Goal: Task Accomplishment & Management: Use online tool/utility

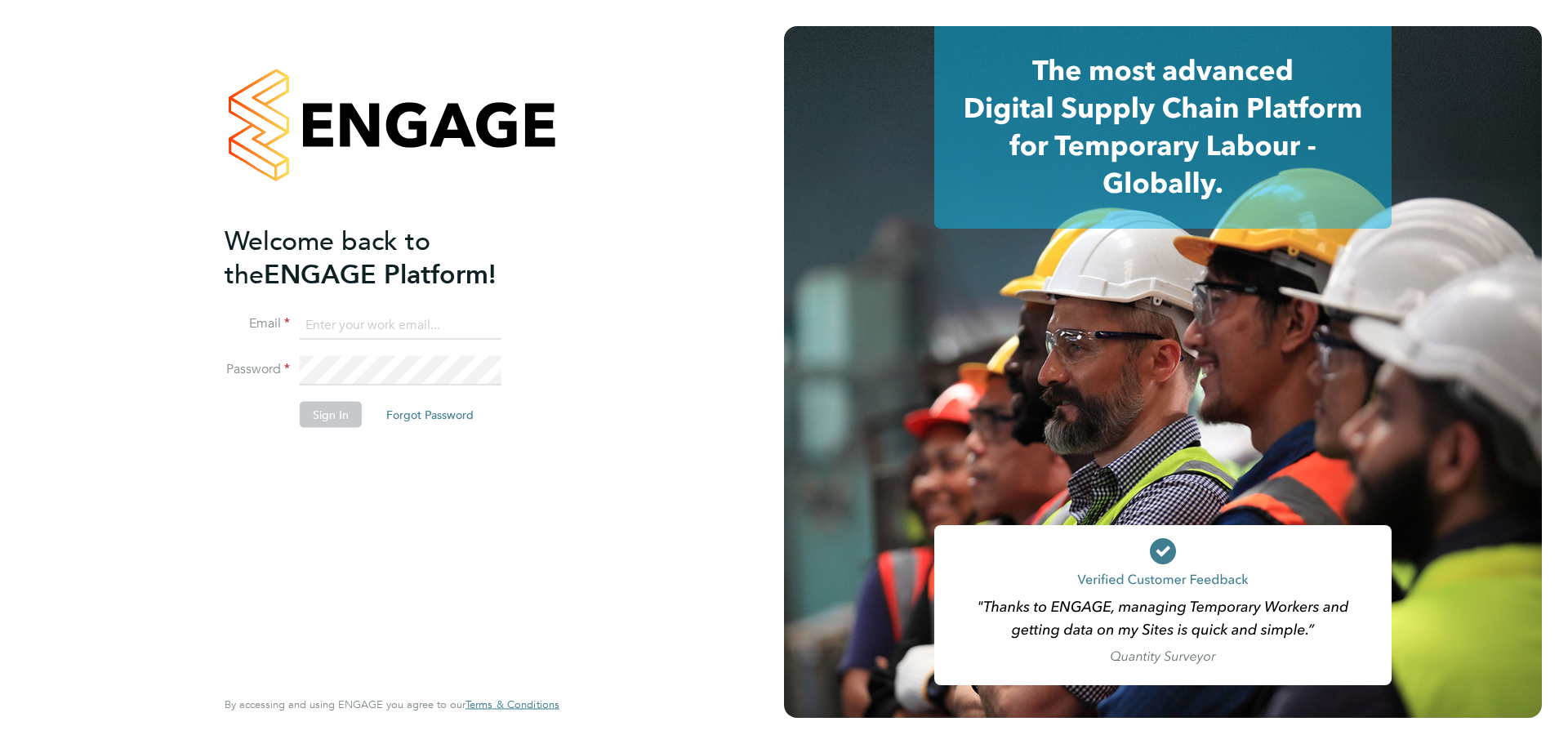
type input "[PERSON_NAME][EMAIL_ADDRESS][PERSON_NAME][DOMAIN_NAME]"
click at [349, 413] on button "Sign In" at bounding box center [331, 415] width 62 height 26
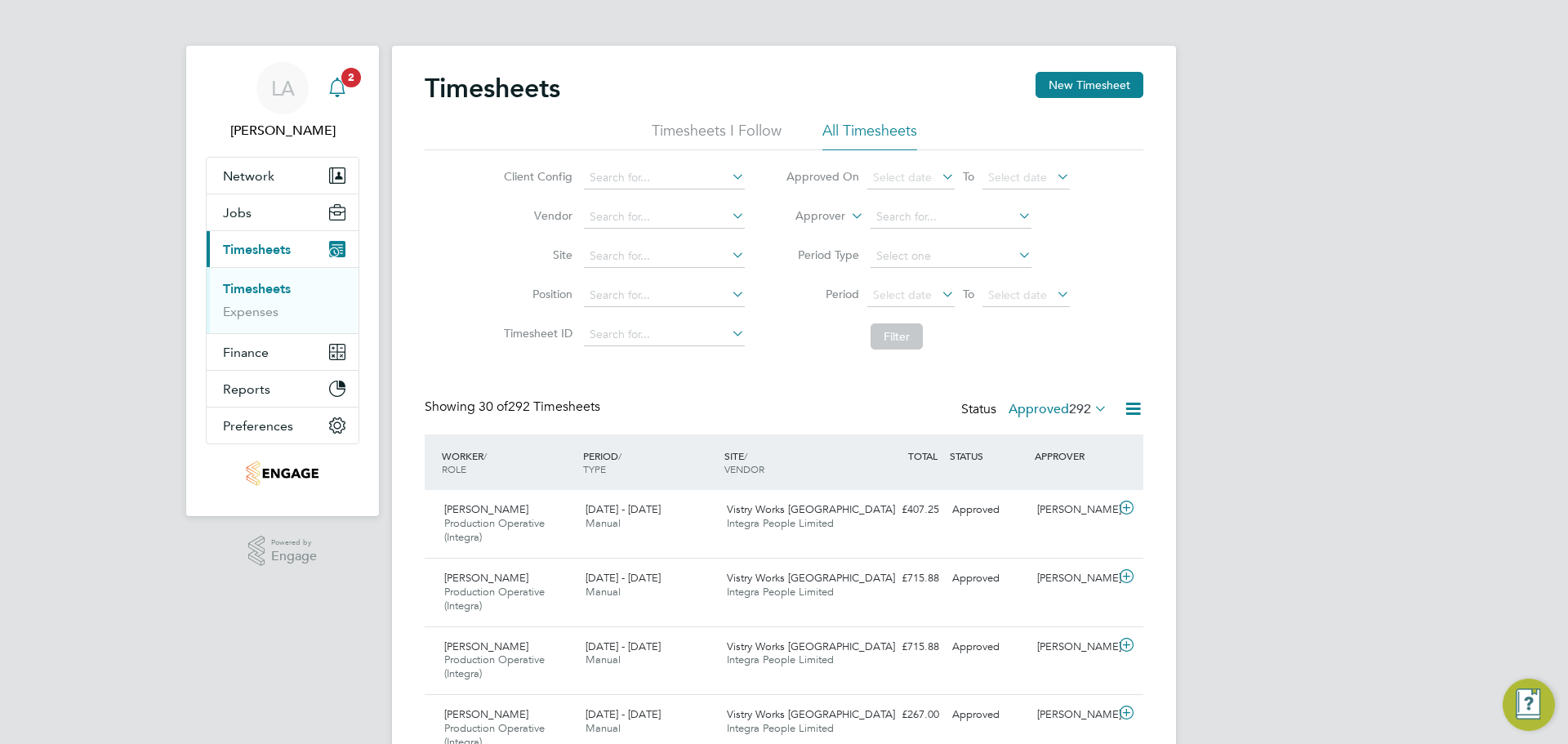
click at [329, 90] on icon "Main navigation" at bounding box center [337, 87] width 19 height 19
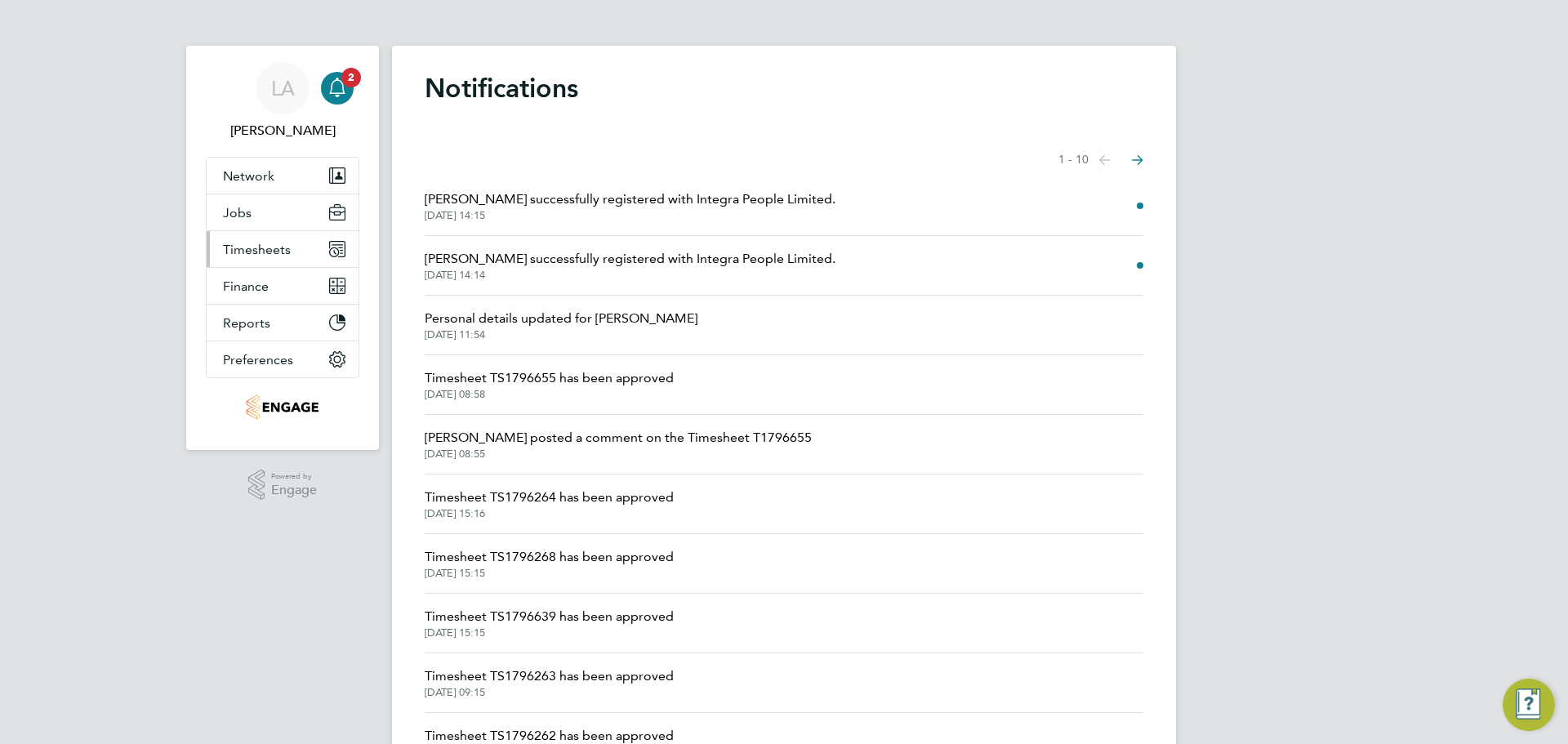
click at [269, 256] on span "Timesheets" at bounding box center [256, 249] width 68 height 16
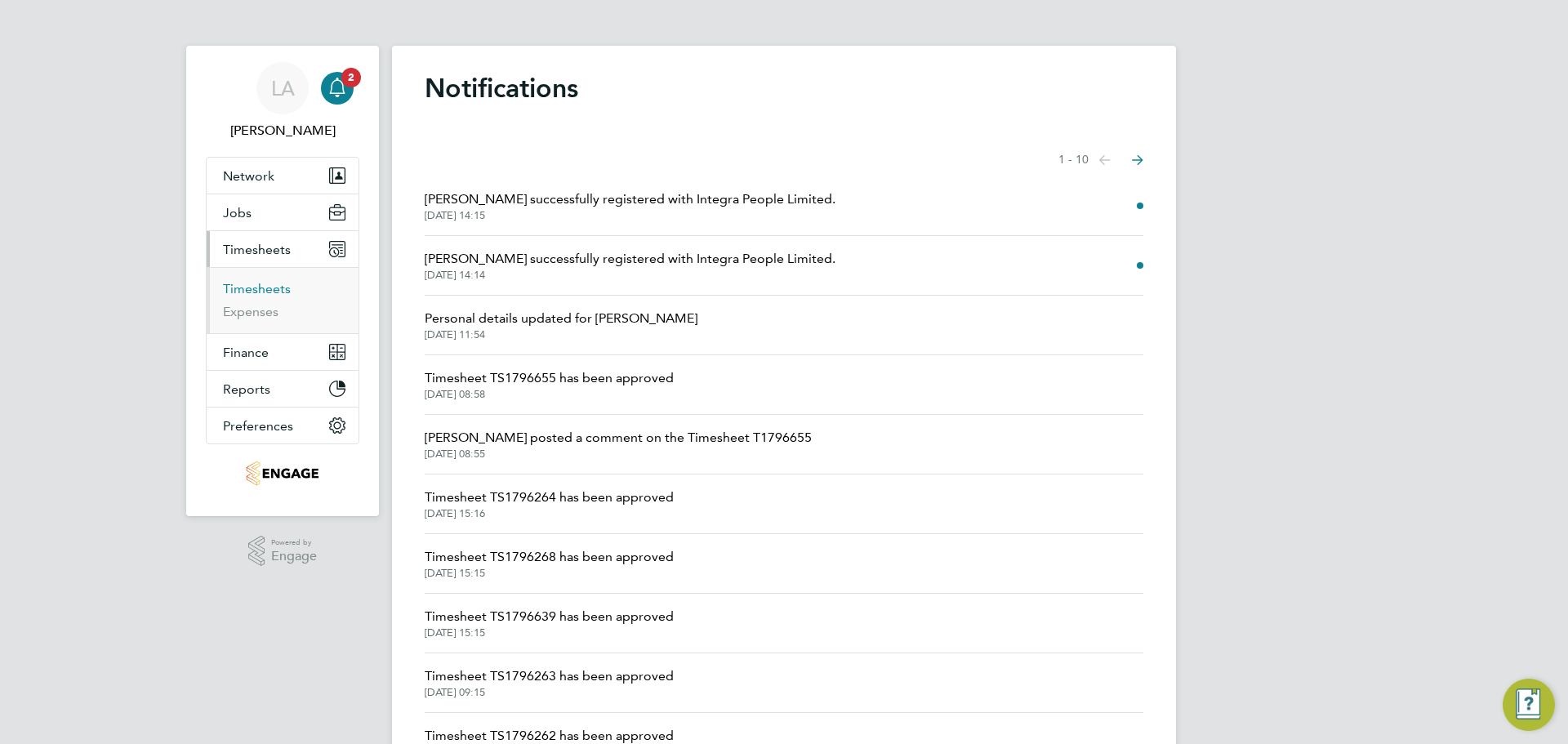
click at [267, 290] on link "Timesheets" at bounding box center [256, 289] width 68 height 16
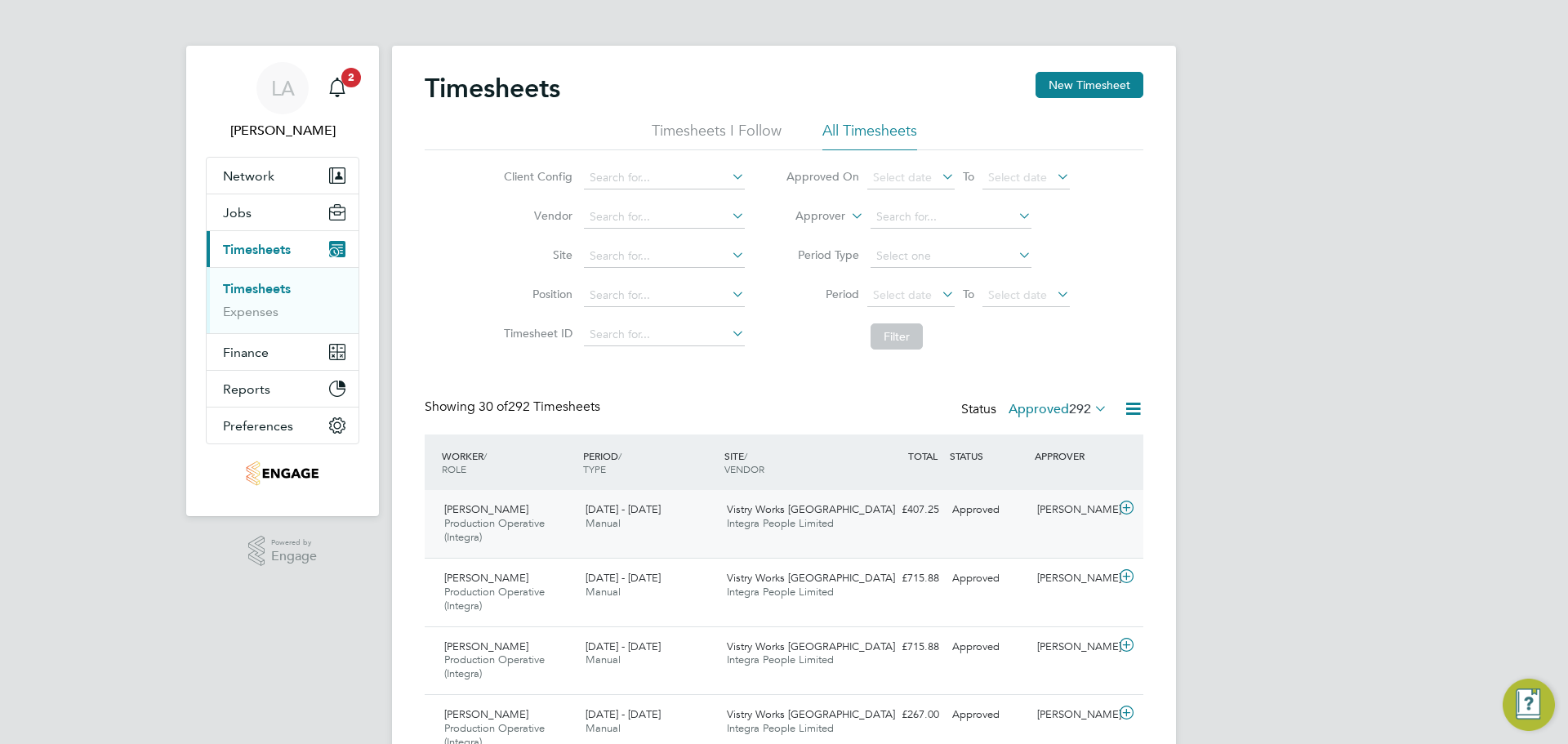
click at [819, 525] on span "Integra People Limited" at bounding box center [779, 523] width 107 height 14
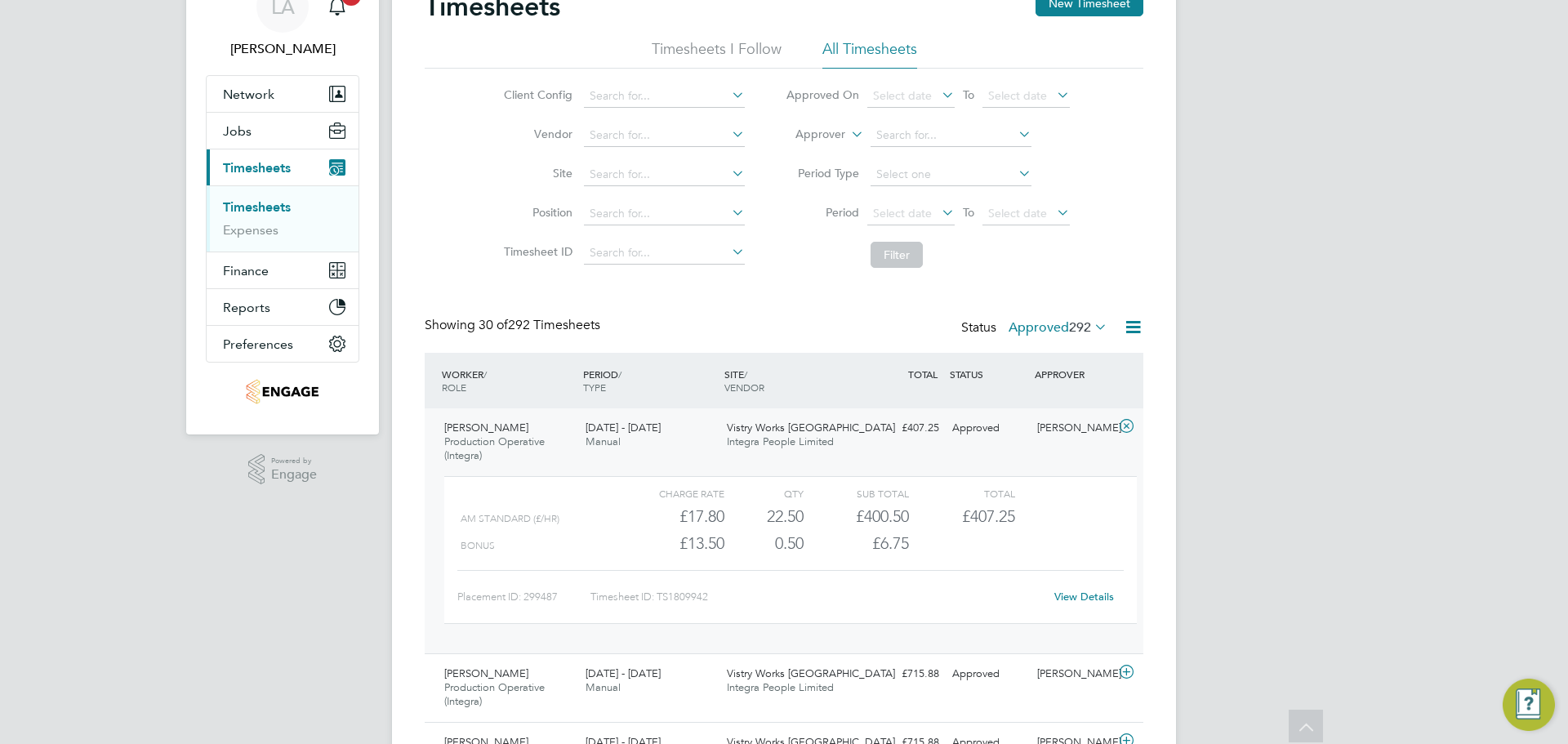
drag, startPoint x: 1095, startPoint y: 608, endPoint x: 1087, endPoint y: 601, distance: 10.6
click at [1092, 608] on div "View Details" at bounding box center [1083, 597] width 80 height 26
click at [1087, 601] on link "View Details" at bounding box center [1084, 597] width 60 height 14
